Goal: Find specific page/section: Find specific page/section

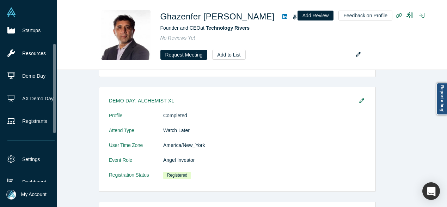
scroll to position [37, 0]
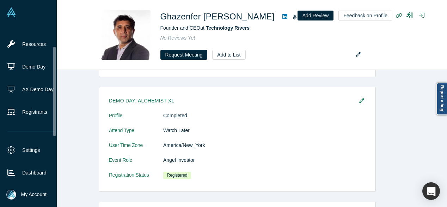
drag, startPoint x: 54, startPoint y: 102, endPoint x: 54, endPoint y: 123, distance: 21.2
click at [54, 123] on div at bounding box center [54, 91] width 2 height 89
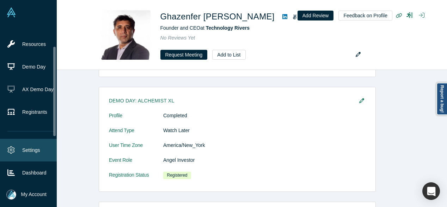
click at [32, 147] on link "Settings" at bounding box center [31, 150] width 62 height 23
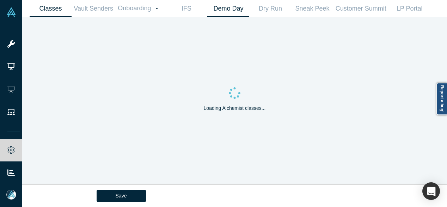
click at [226, 7] on link "Demo Day" at bounding box center [228, 8] width 42 height 17
